Goal: Task Accomplishment & Management: Manage account settings

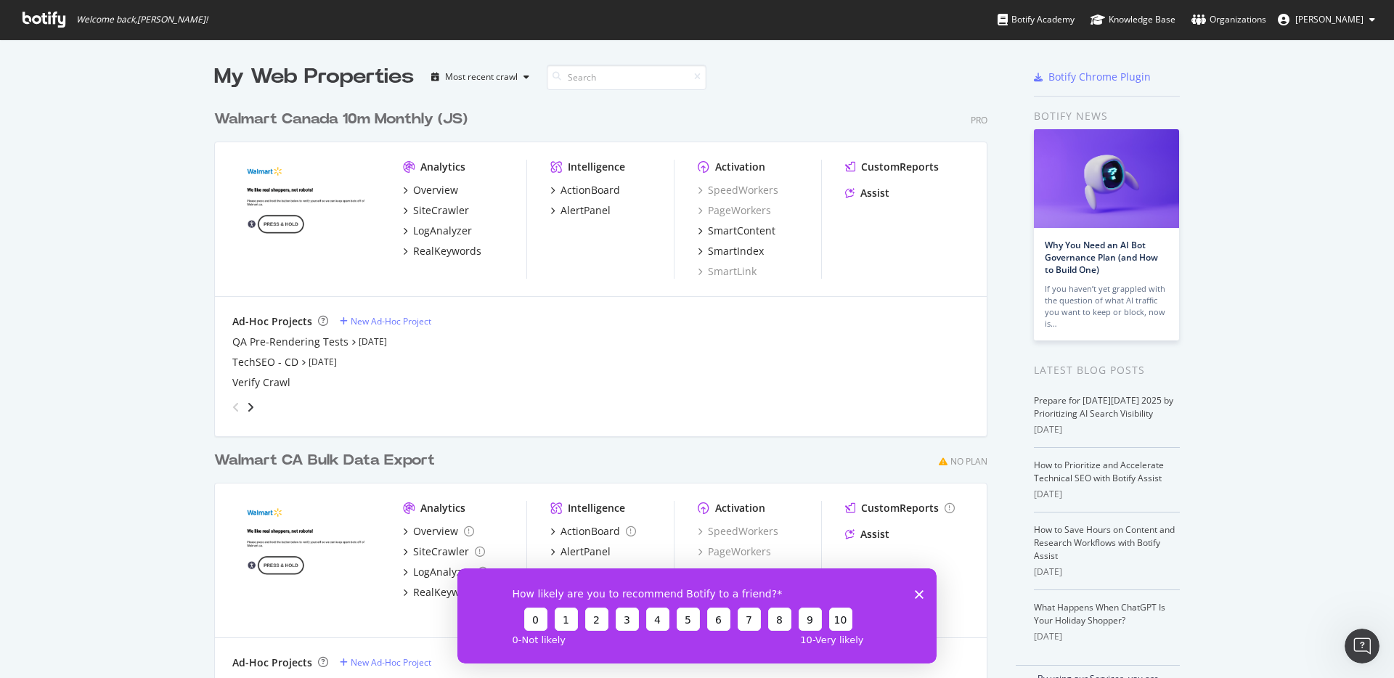
click at [290, 115] on div "Walmart Canada 10m Monthly (JS)" at bounding box center [340, 119] width 253 height 21
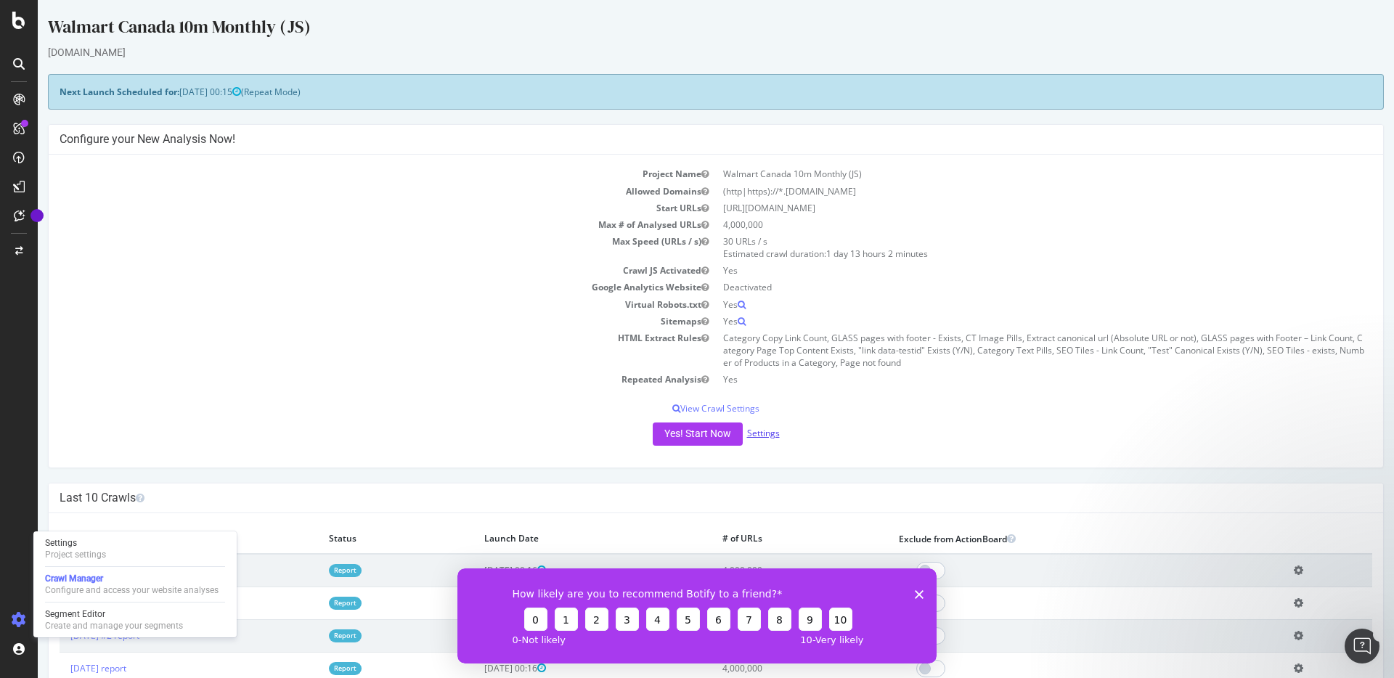
click at [768, 435] on link "Settings" at bounding box center [763, 433] width 33 height 12
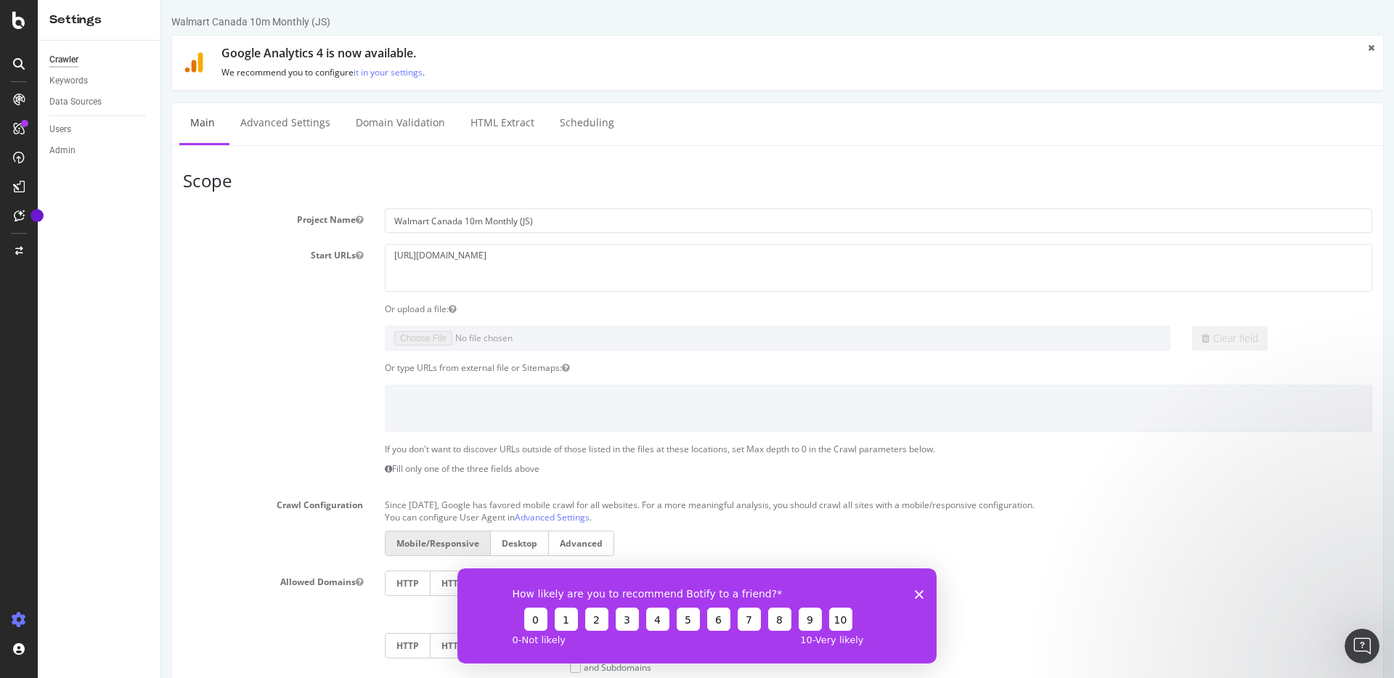
drag, startPoint x: 920, startPoint y: 590, endPoint x: 822, endPoint y: 571, distance: 99.8
click at [920, 590] on icon "Close survey" at bounding box center [919, 594] width 9 height 9
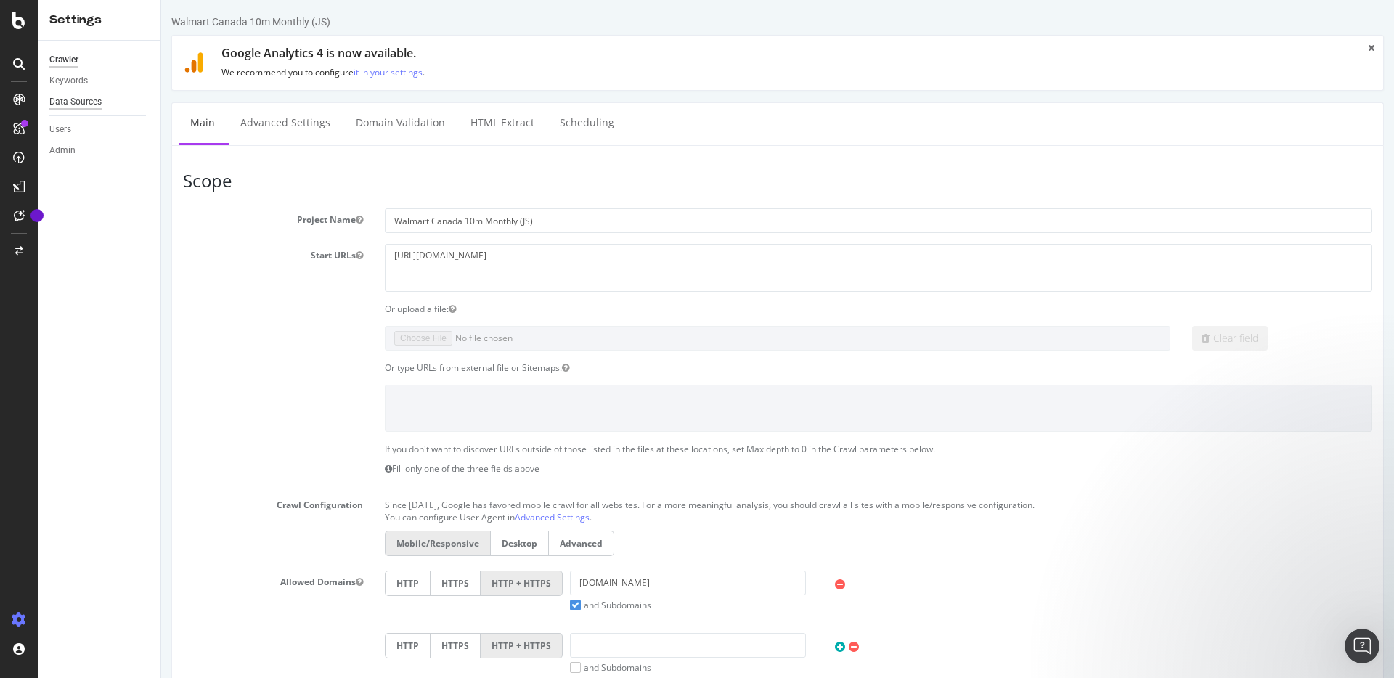
click at [77, 99] on div "Data Sources" at bounding box center [75, 101] width 52 height 15
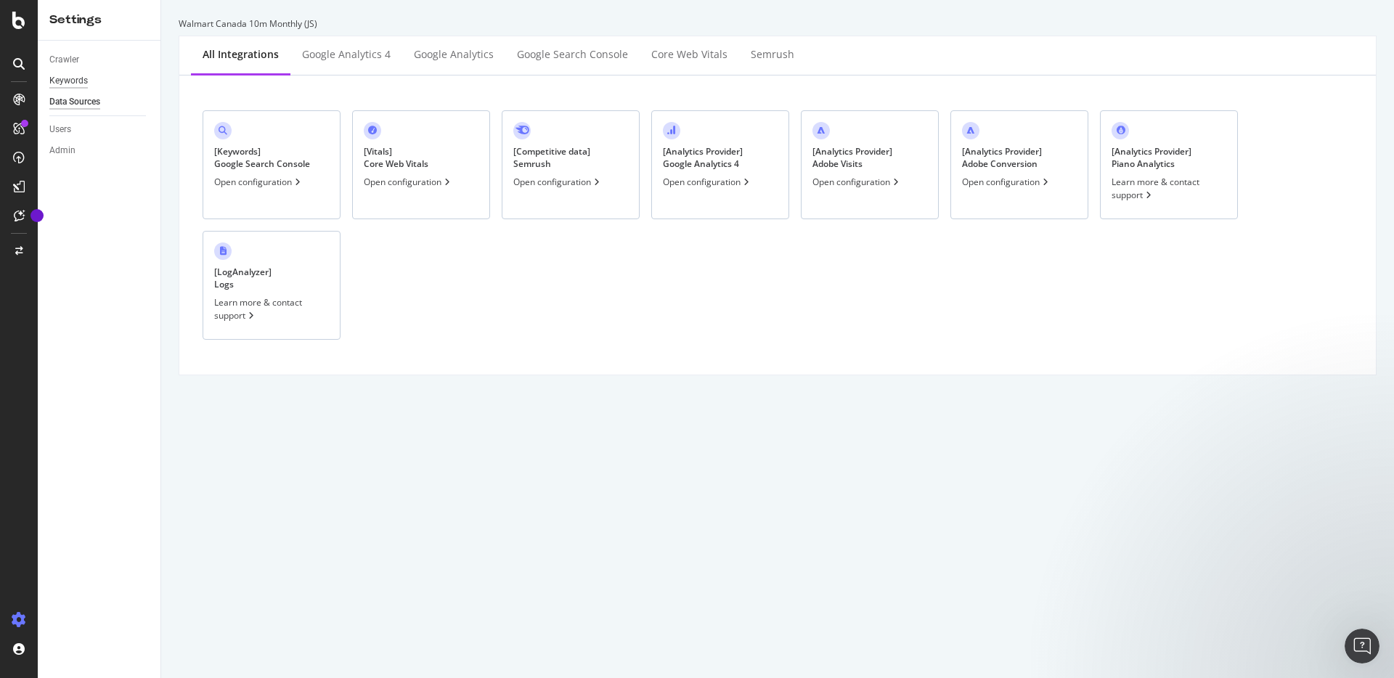
click at [86, 83] on div "Keywords" at bounding box center [68, 80] width 38 height 15
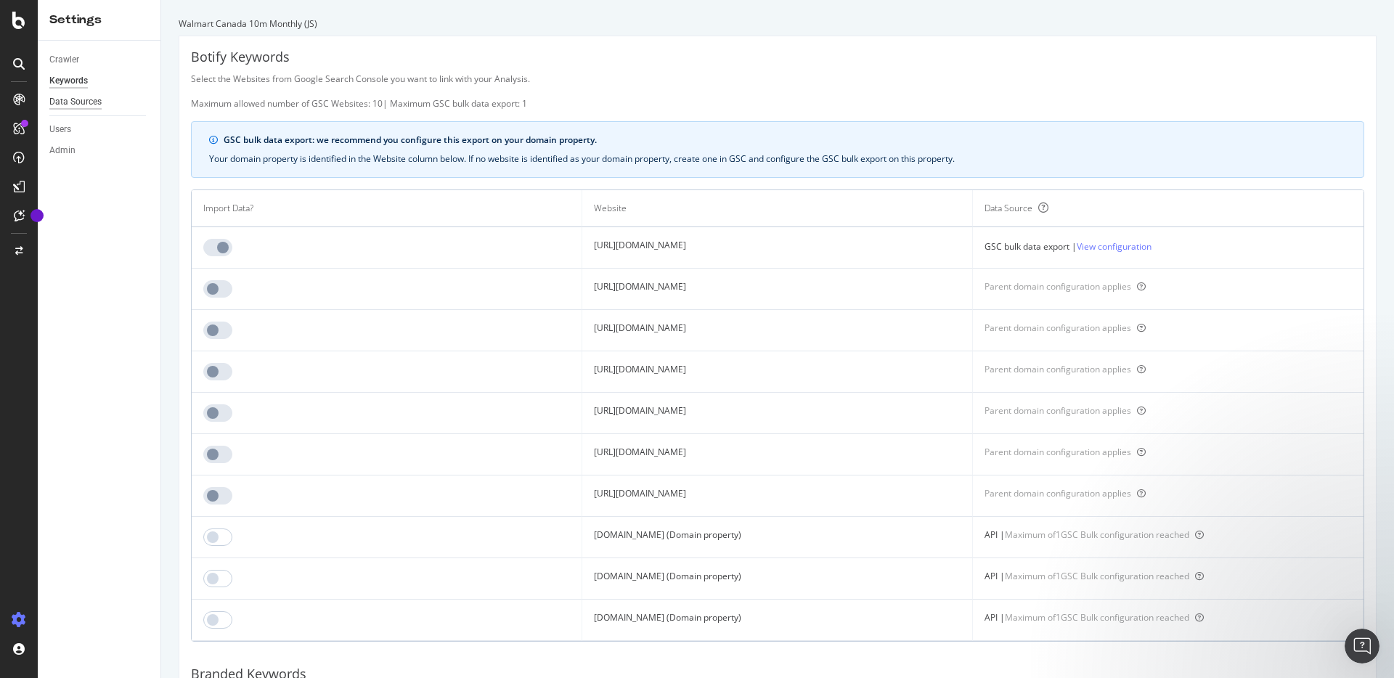
click at [85, 95] on div "Data Sources" at bounding box center [75, 101] width 52 height 15
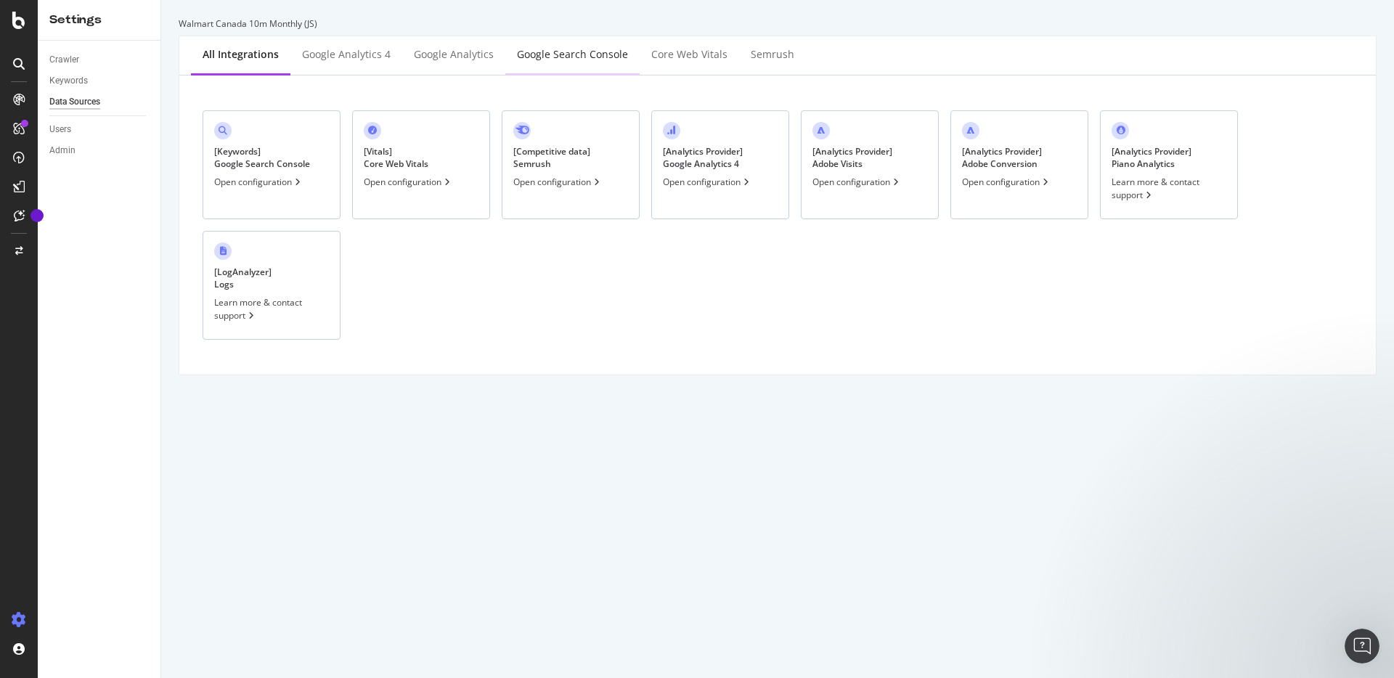
click at [539, 46] on div "Google Search Console" at bounding box center [572, 56] width 134 height 40
